Goal: Transaction & Acquisition: Subscribe to service/newsletter

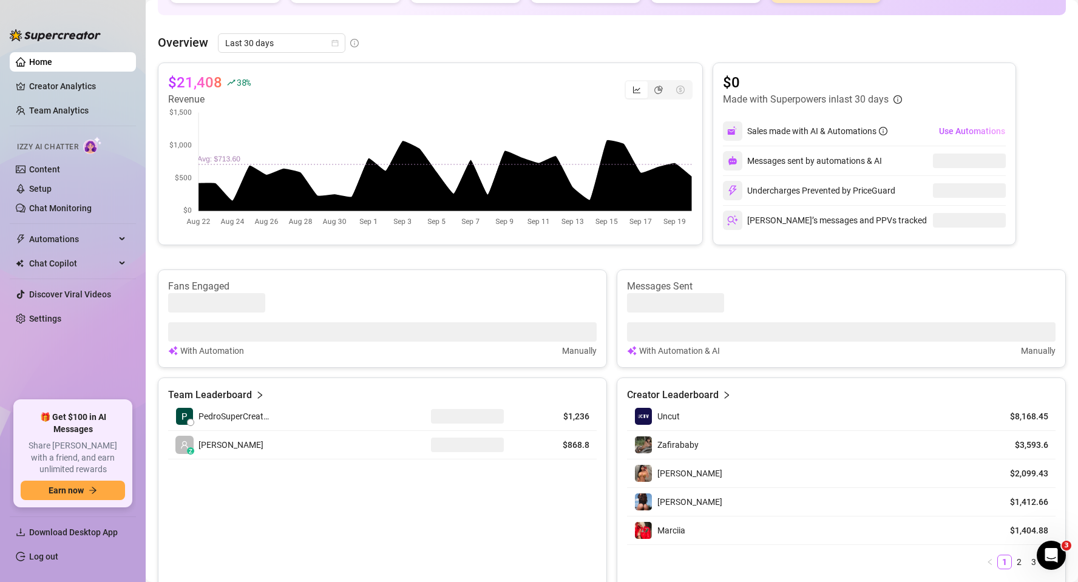
scroll to position [225, 0]
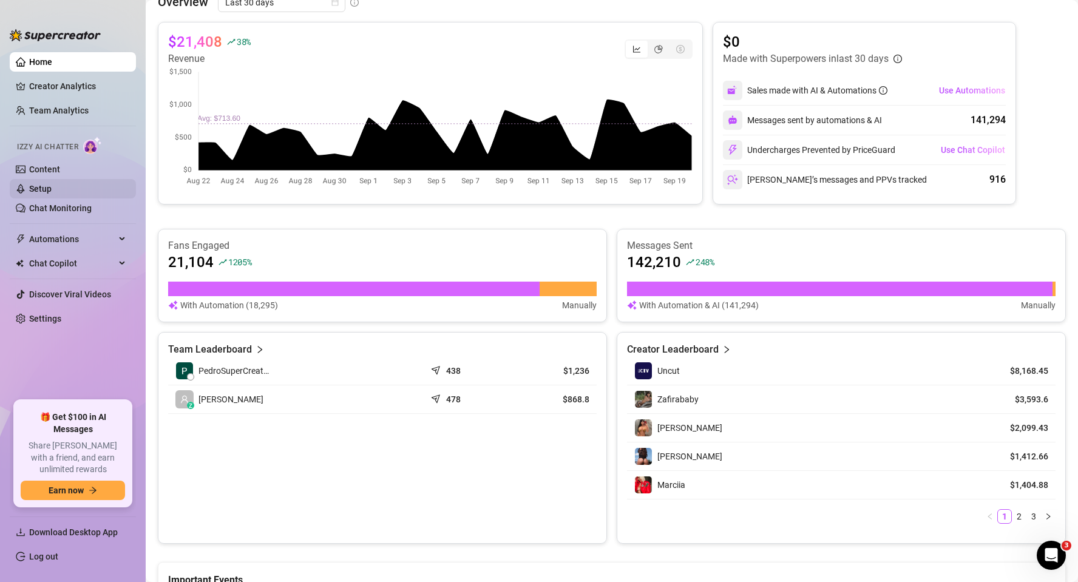
click at [47, 186] on link "Setup" at bounding box center [40, 189] width 22 height 10
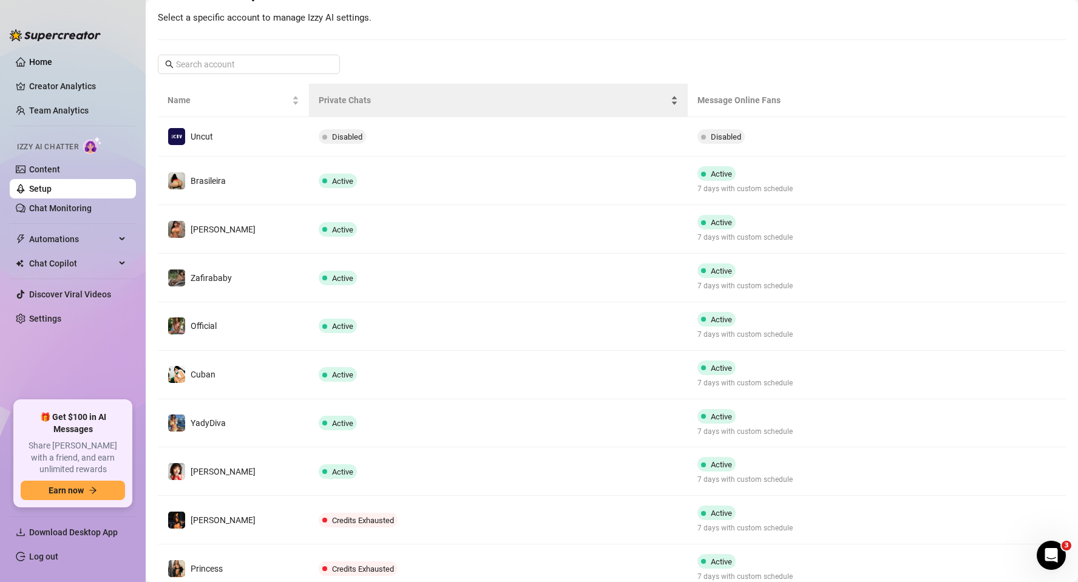
scroll to position [230, 0]
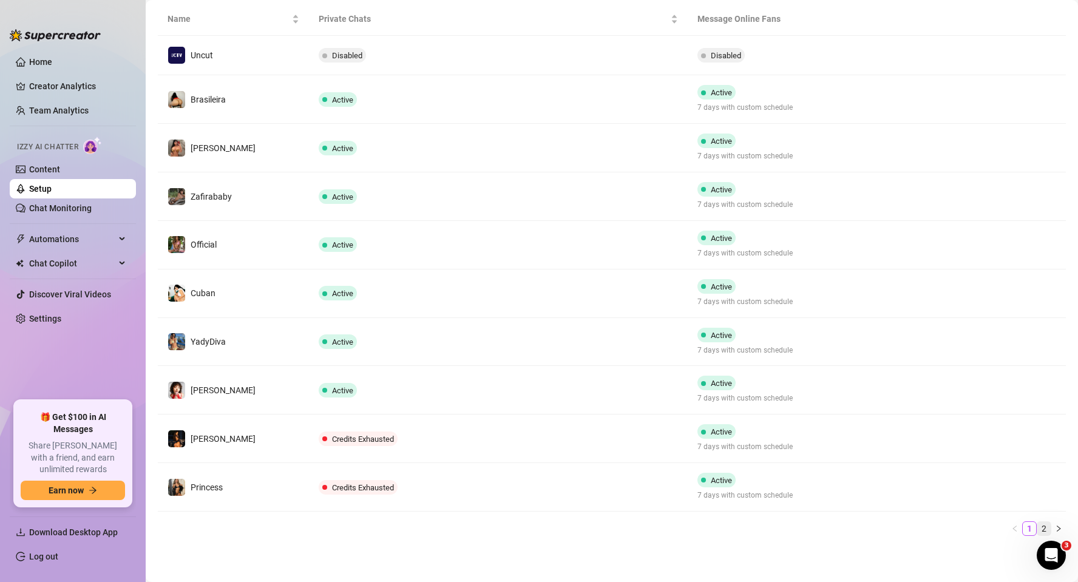
click at [1044, 526] on link "2" at bounding box center [1044, 528] width 13 height 13
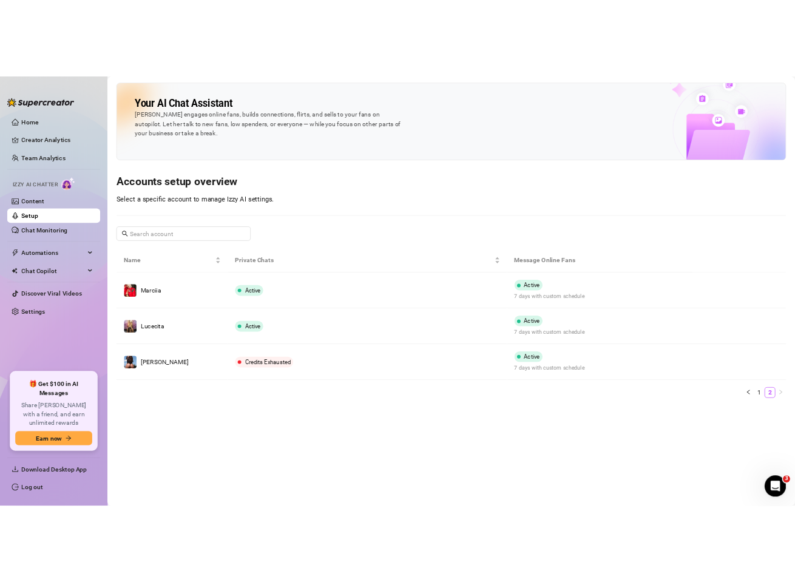
scroll to position [0, 0]
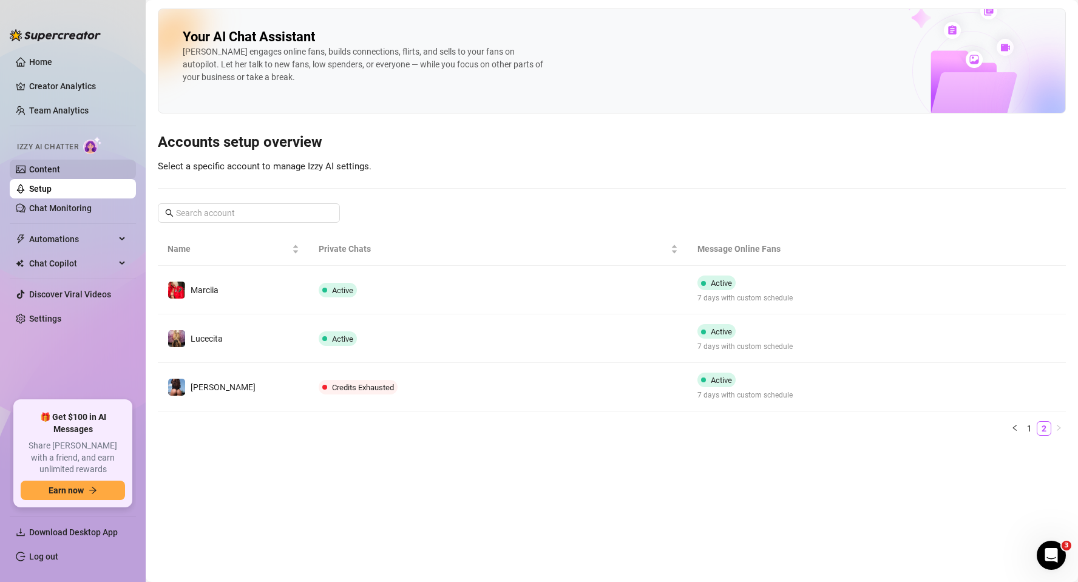
click at [60, 165] on link "Content" at bounding box center [44, 170] width 31 height 10
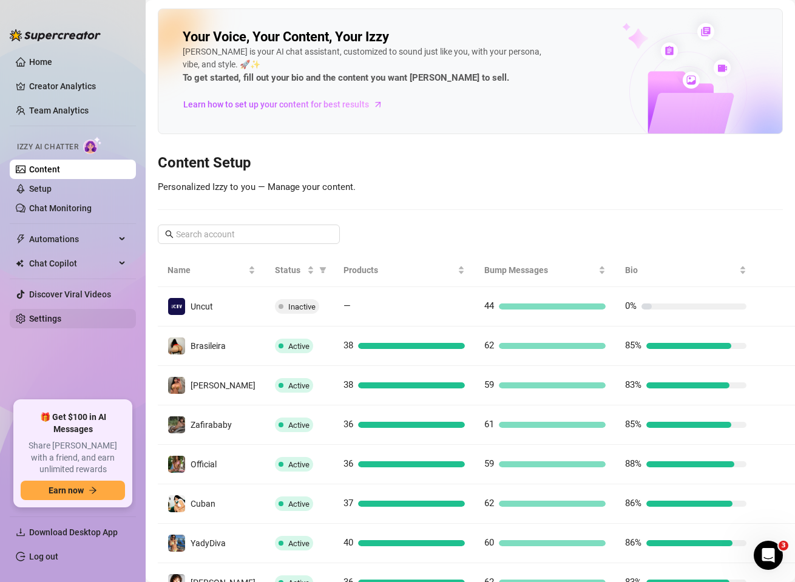
click at [50, 321] on link "Settings" at bounding box center [45, 319] width 32 height 10
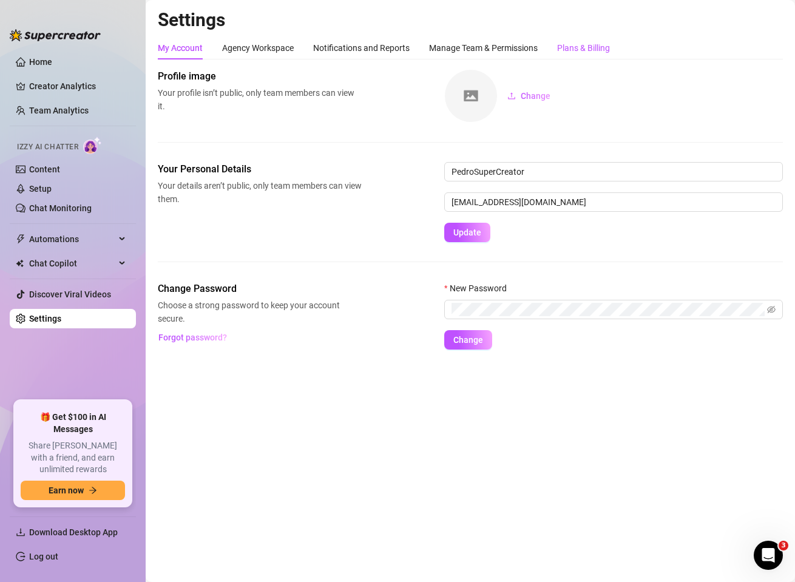
click at [591, 46] on div "Plans & Billing" at bounding box center [583, 47] width 53 height 13
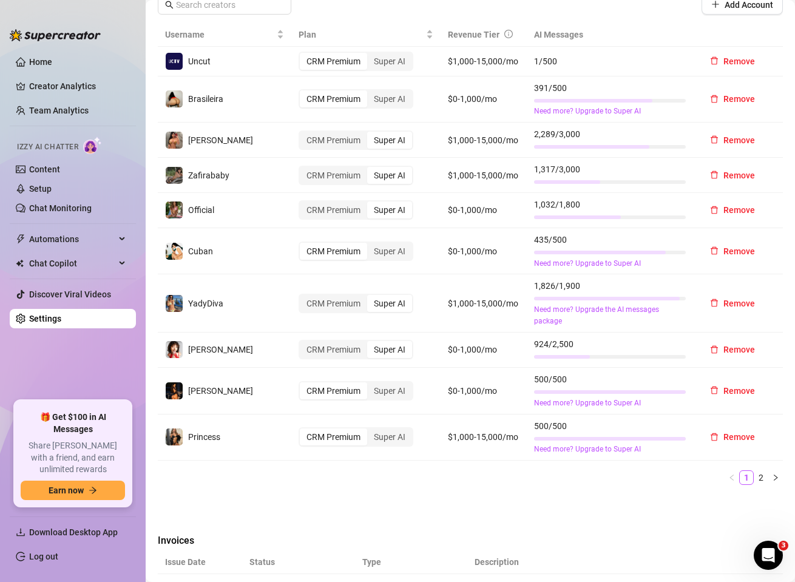
scroll to position [556, 0]
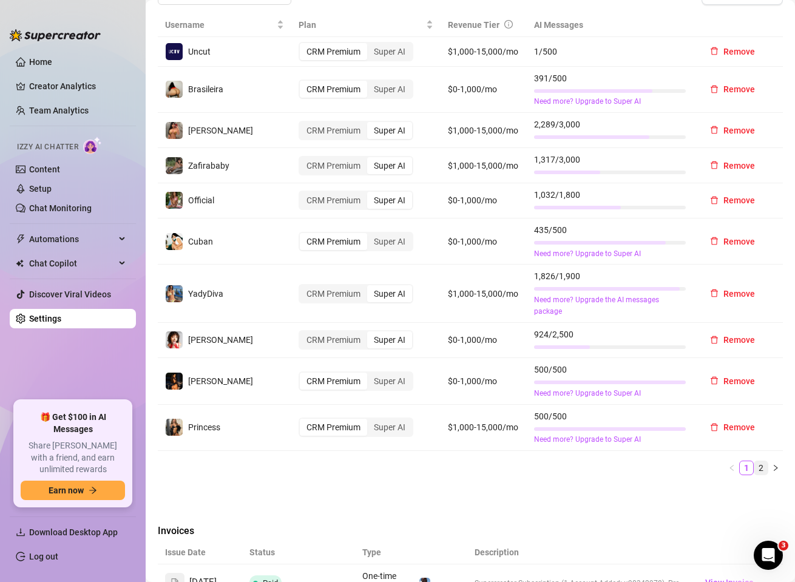
click at [761, 461] on link "2" at bounding box center [761, 467] width 13 height 13
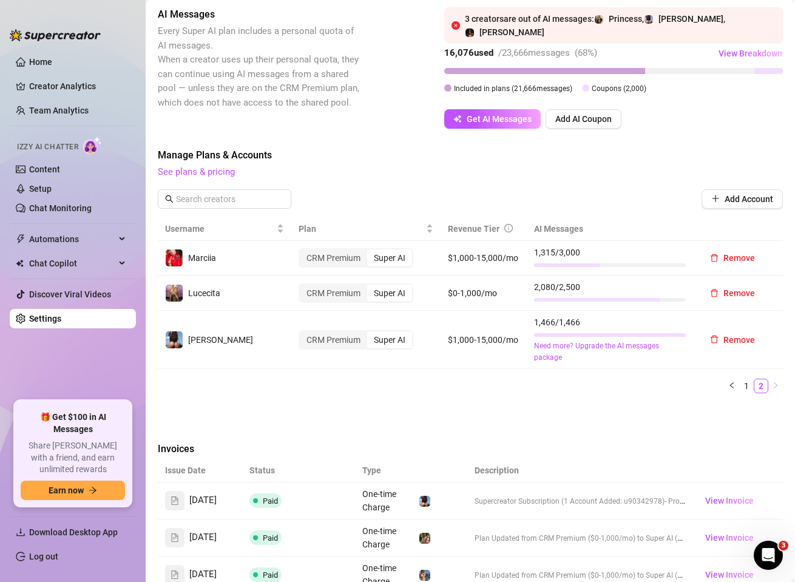
scroll to position [347, 0]
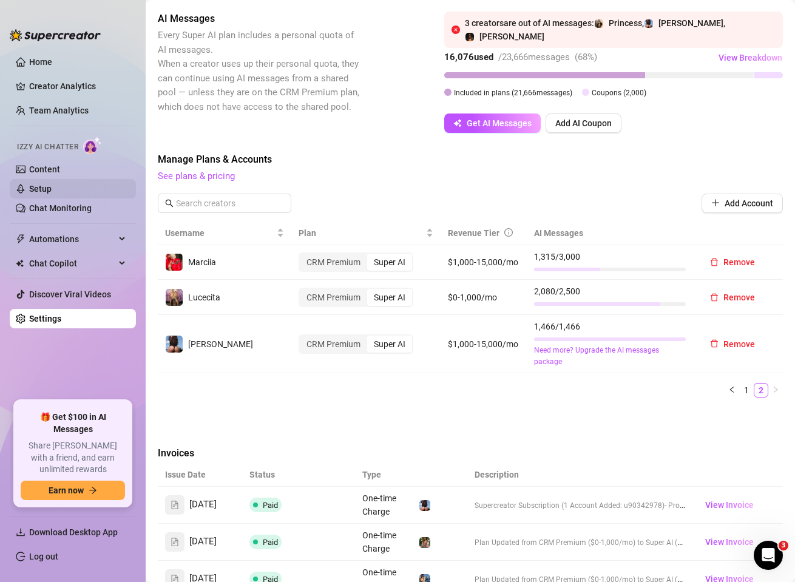
click at [46, 190] on link "Setup" at bounding box center [40, 189] width 22 height 10
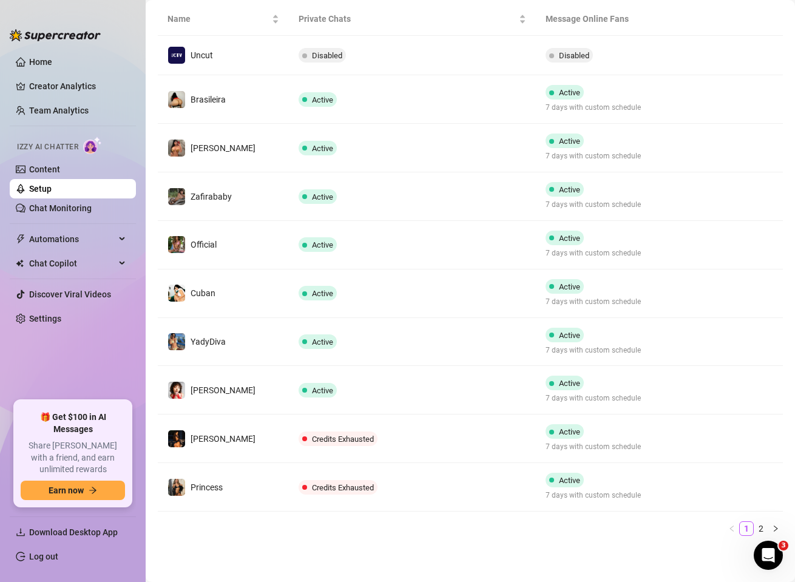
scroll to position [230, 0]
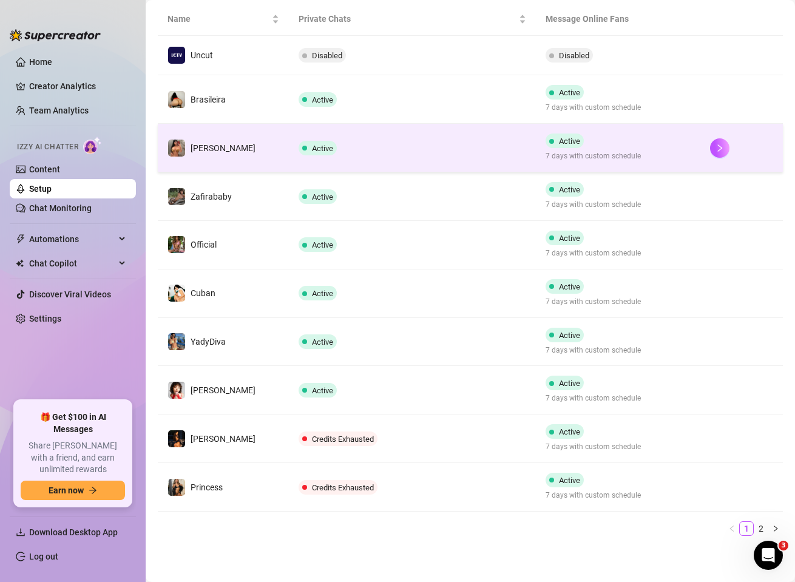
click at [222, 149] on td "[PERSON_NAME]" at bounding box center [223, 148] width 131 height 49
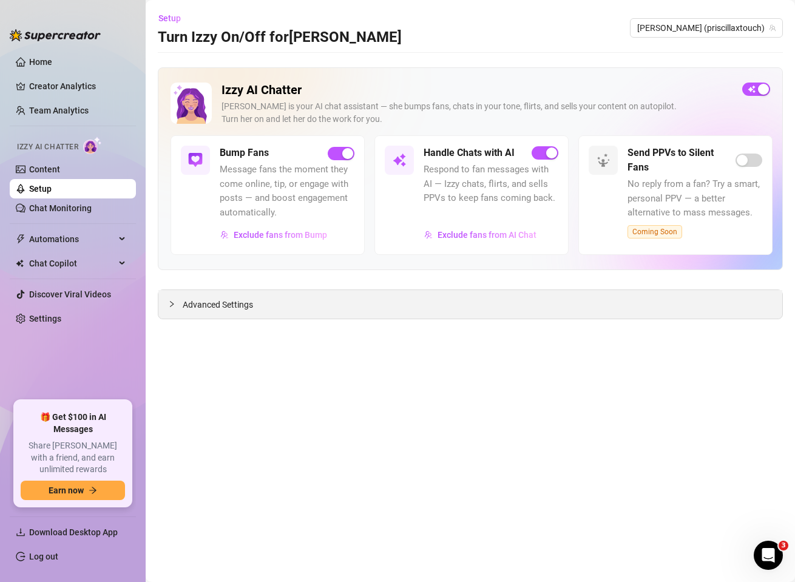
click at [243, 305] on span "Advanced Settings" at bounding box center [218, 304] width 70 height 13
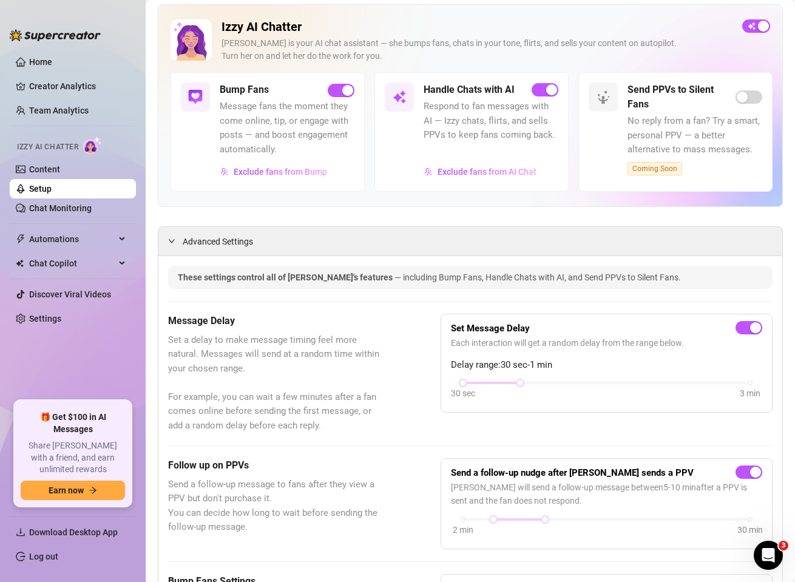
scroll to position [18, 0]
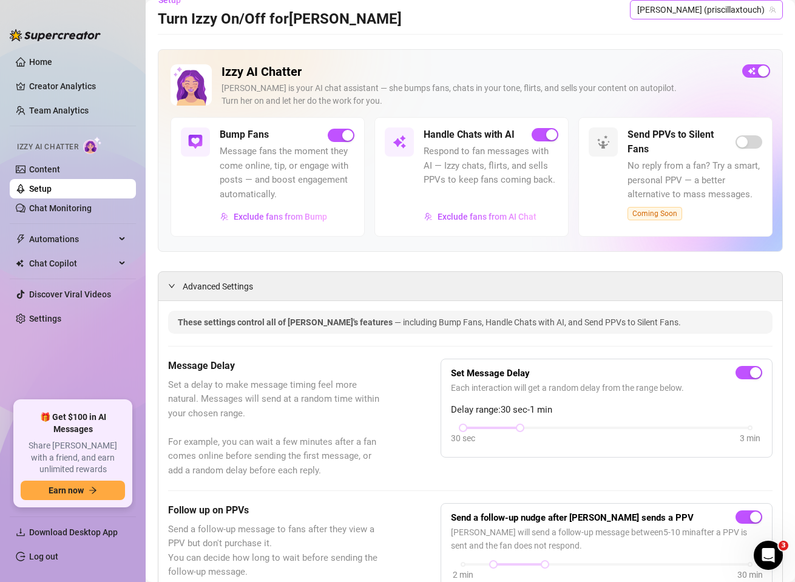
click at [690, 10] on span "[PERSON_NAME] (priscillaxtouch)" at bounding box center [707, 10] width 138 height 18
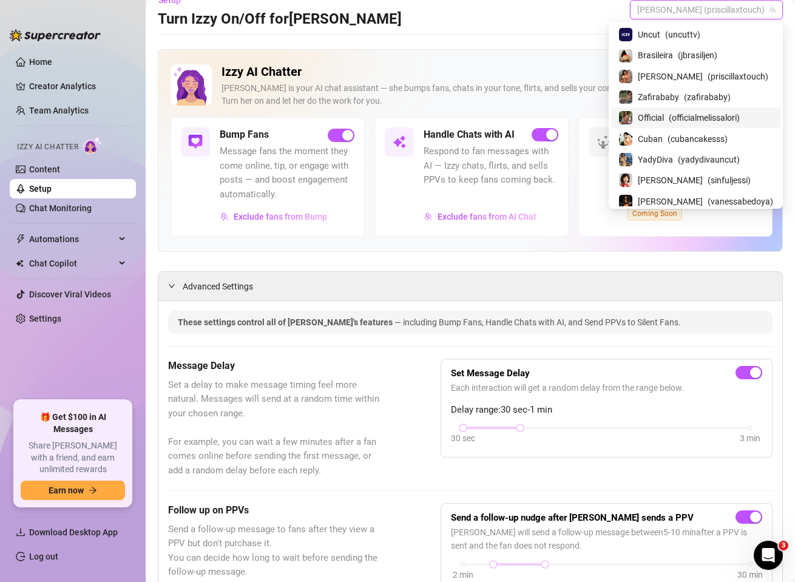
scroll to position [86, 0]
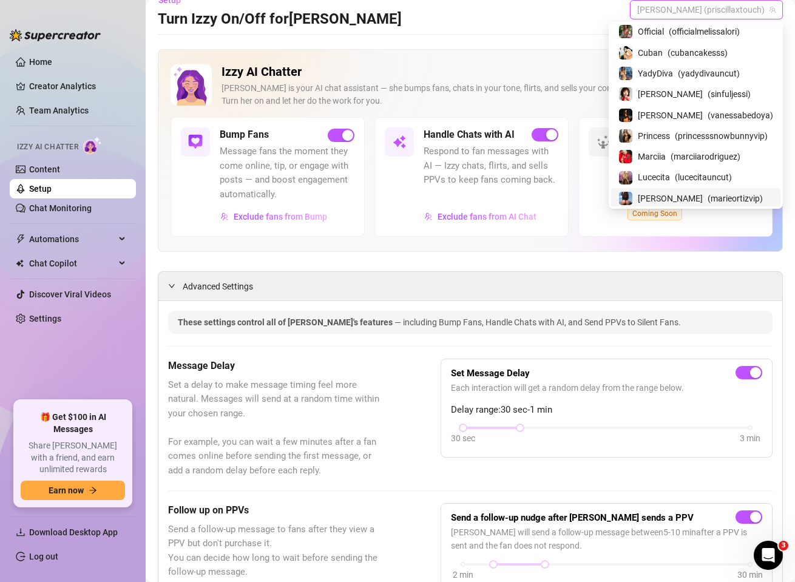
click at [649, 193] on span "[PERSON_NAME]" at bounding box center [670, 198] width 65 height 13
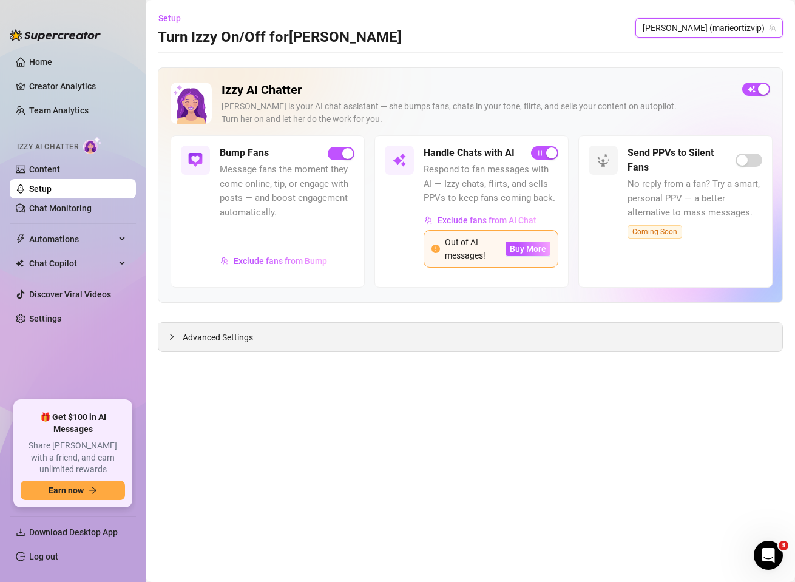
click at [222, 342] on span "Advanced Settings" at bounding box center [218, 337] width 70 height 13
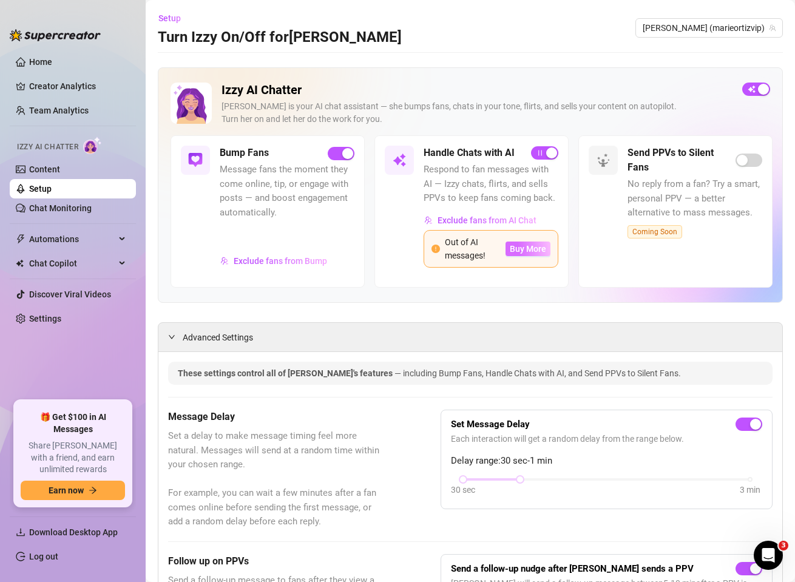
click at [521, 248] on span "Buy More" at bounding box center [528, 249] width 36 height 10
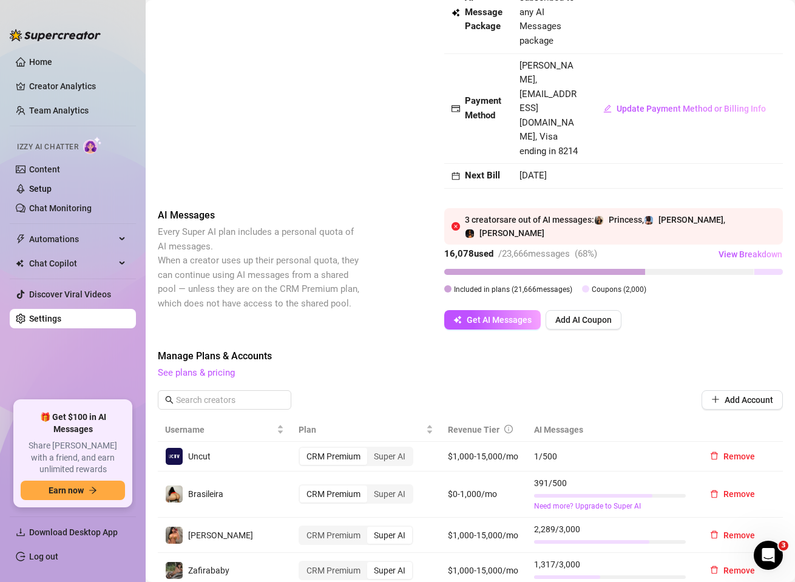
scroll to position [153, 0]
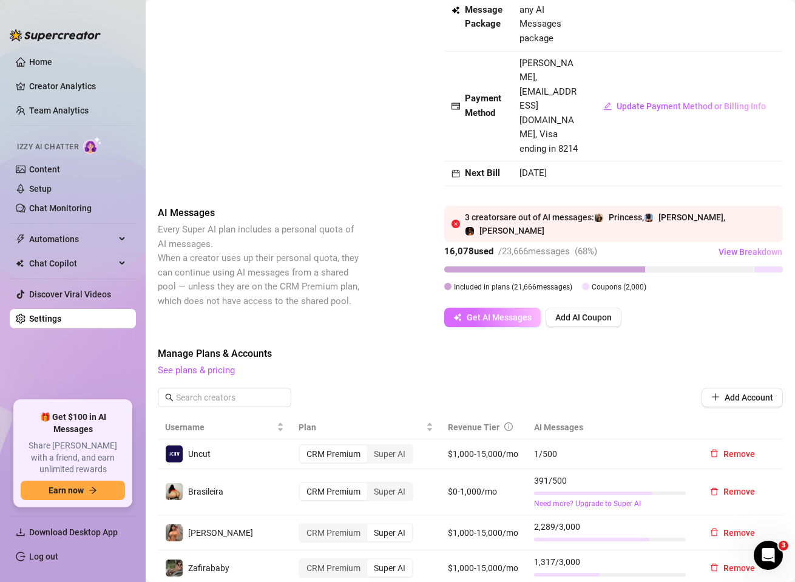
click at [501, 313] on span "Get AI Messages" at bounding box center [499, 318] width 65 height 10
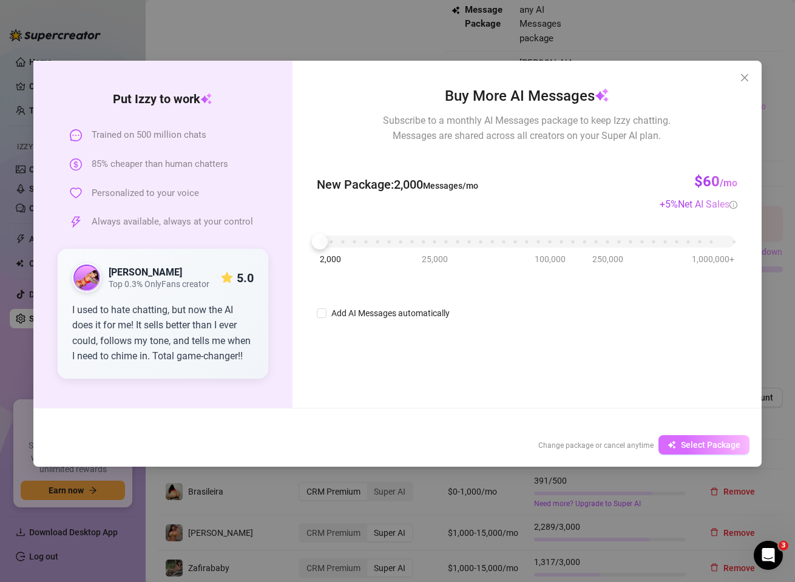
click at [683, 443] on span "Select Package" at bounding box center [711, 445] width 60 height 10
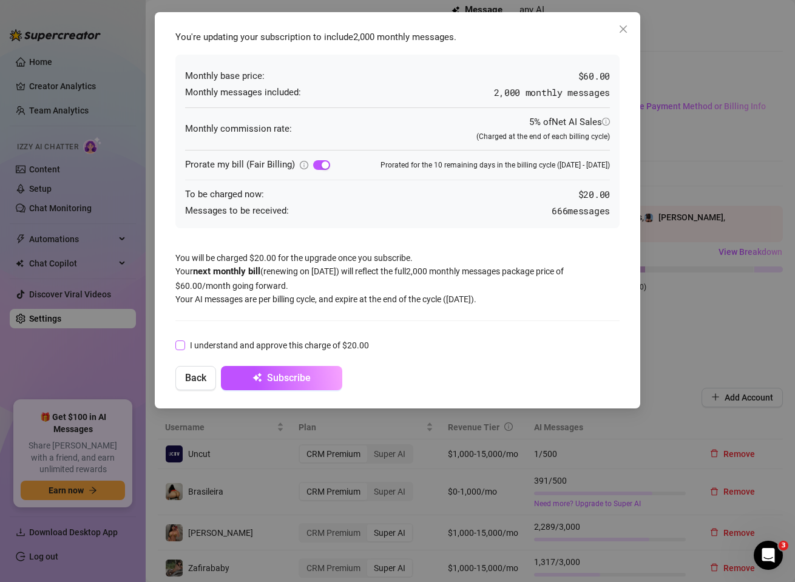
click at [180, 344] on input "I understand and approve this charge of $20.00" at bounding box center [179, 345] width 9 height 9
checkbox input "true"
click at [274, 379] on span "Subscribe" at bounding box center [289, 378] width 44 height 12
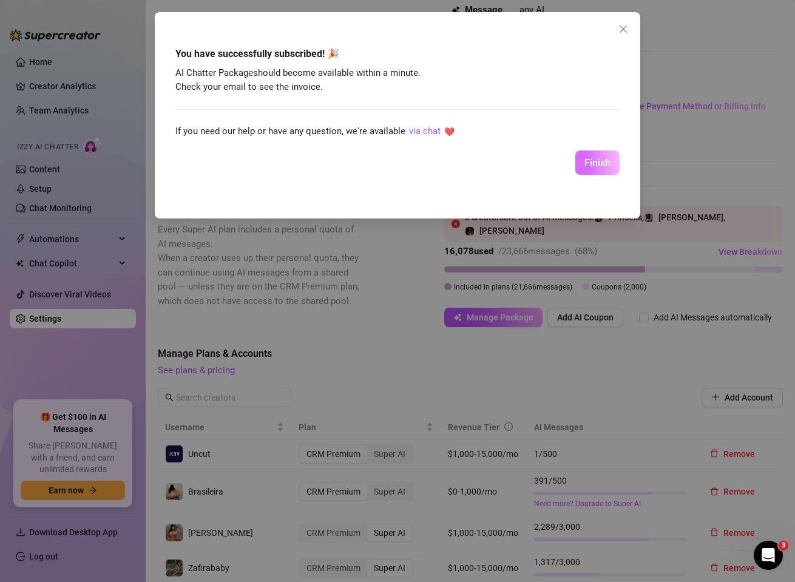
click at [599, 166] on span "Finish" at bounding box center [598, 163] width 26 height 12
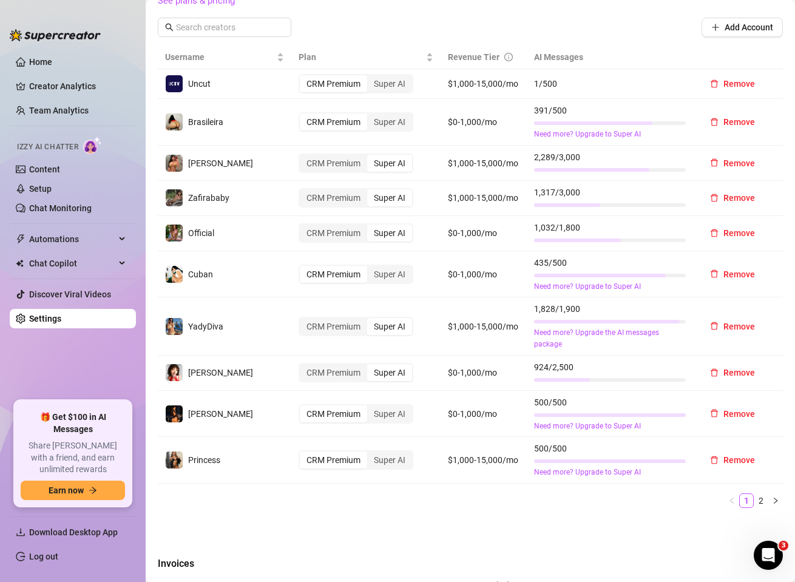
scroll to position [483, 0]
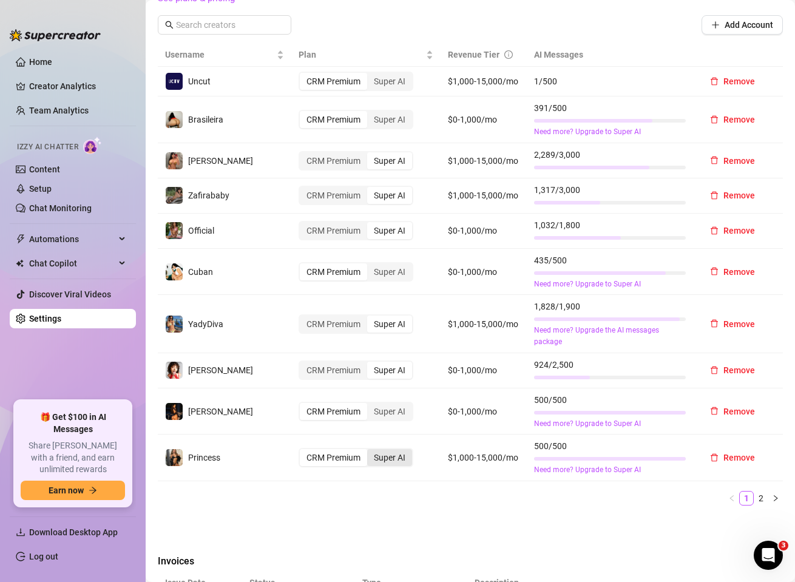
click at [387, 449] on div "Super AI" at bounding box center [389, 457] width 45 height 17
click at [370, 451] on input "Super AI" at bounding box center [370, 451] width 0 height 0
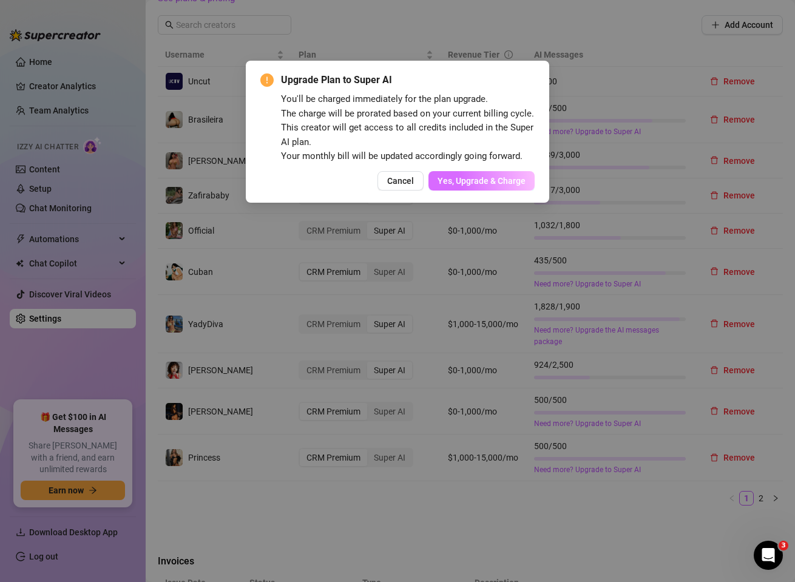
click at [480, 183] on span "Yes, Upgrade & Charge" at bounding box center [482, 181] width 88 height 10
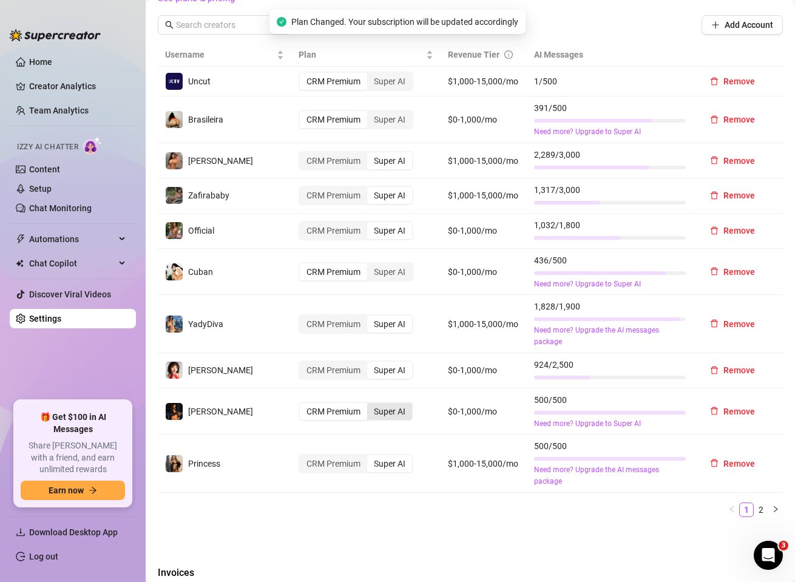
click at [399, 403] on div "Super AI" at bounding box center [389, 411] width 45 height 17
click at [370, 405] on input "Super AI" at bounding box center [370, 405] width 0 height 0
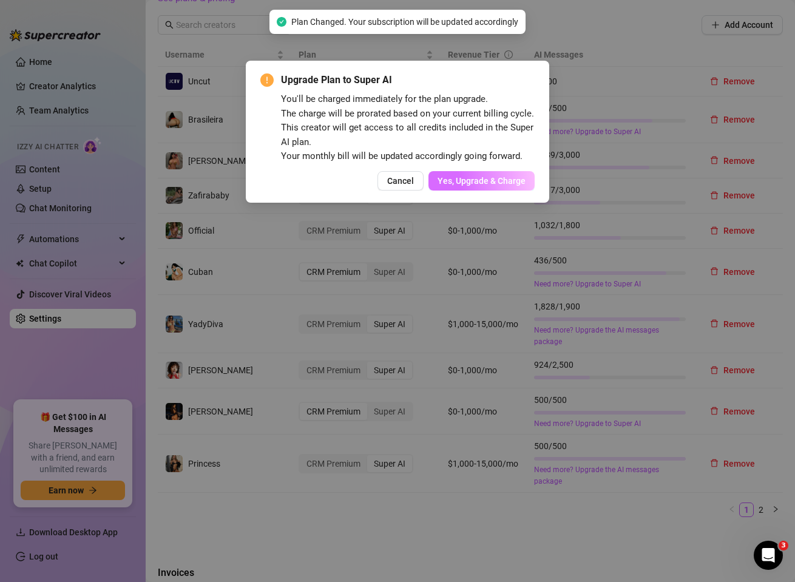
click at [469, 180] on span "Yes, Upgrade & Charge" at bounding box center [482, 181] width 88 height 10
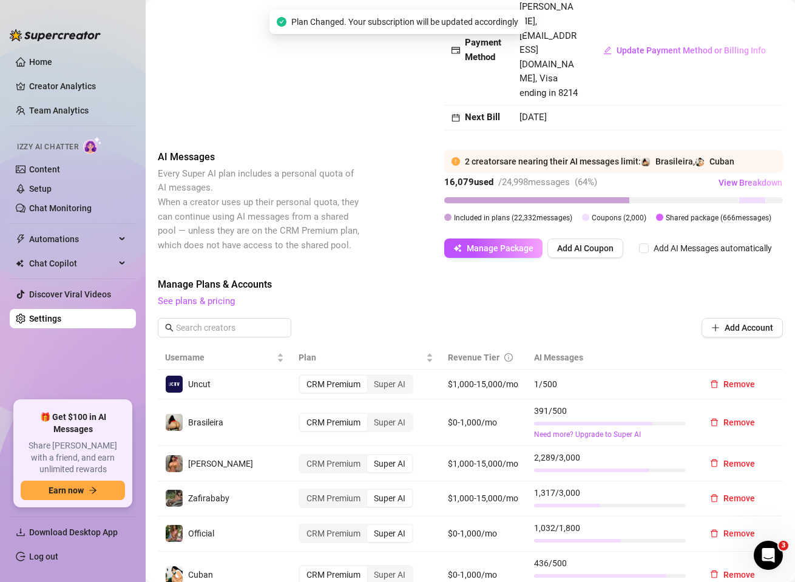
scroll to position [179, 0]
